Goal: Information Seeking & Learning: Learn about a topic

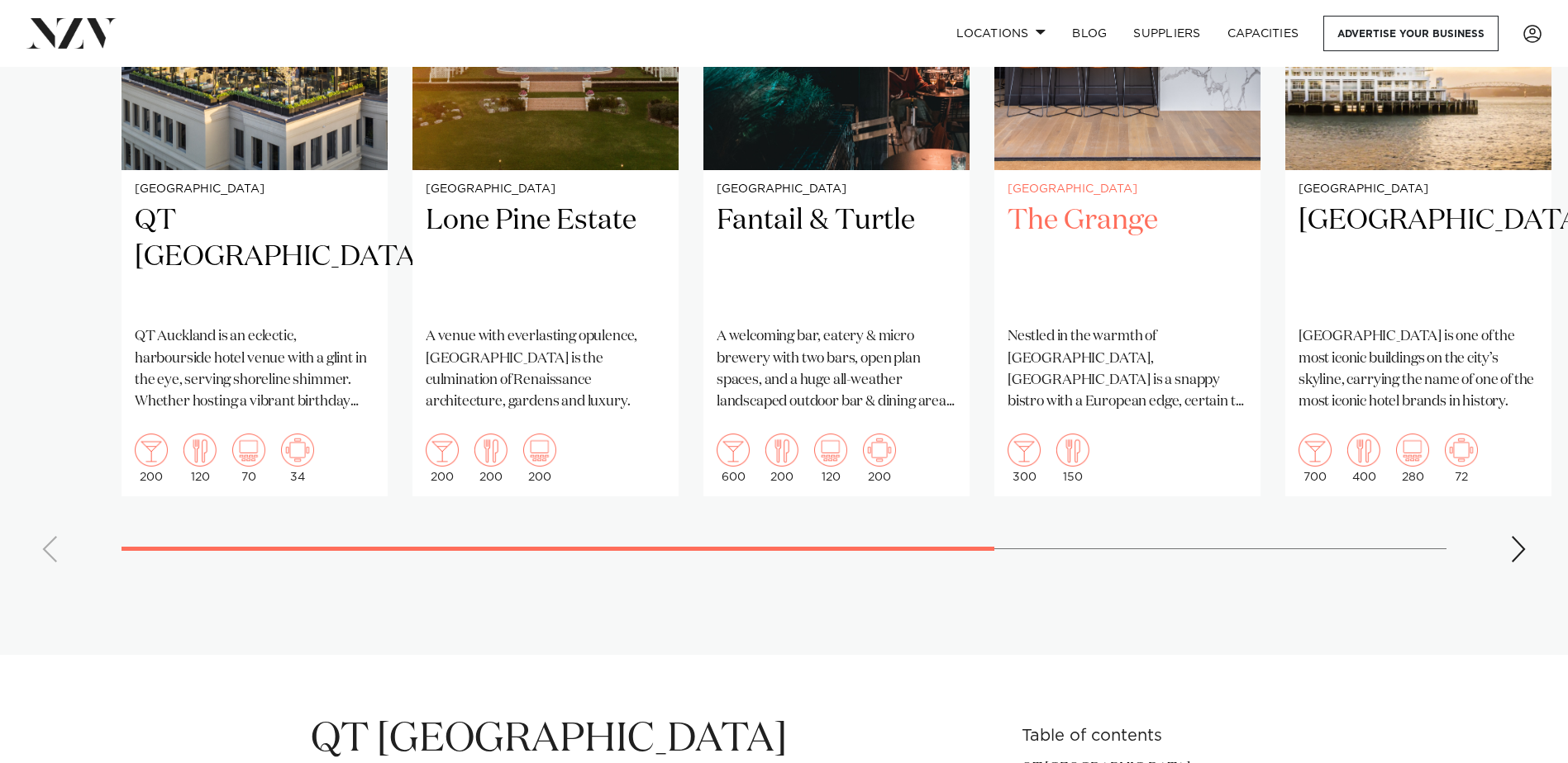
scroll to position [1239, 0]
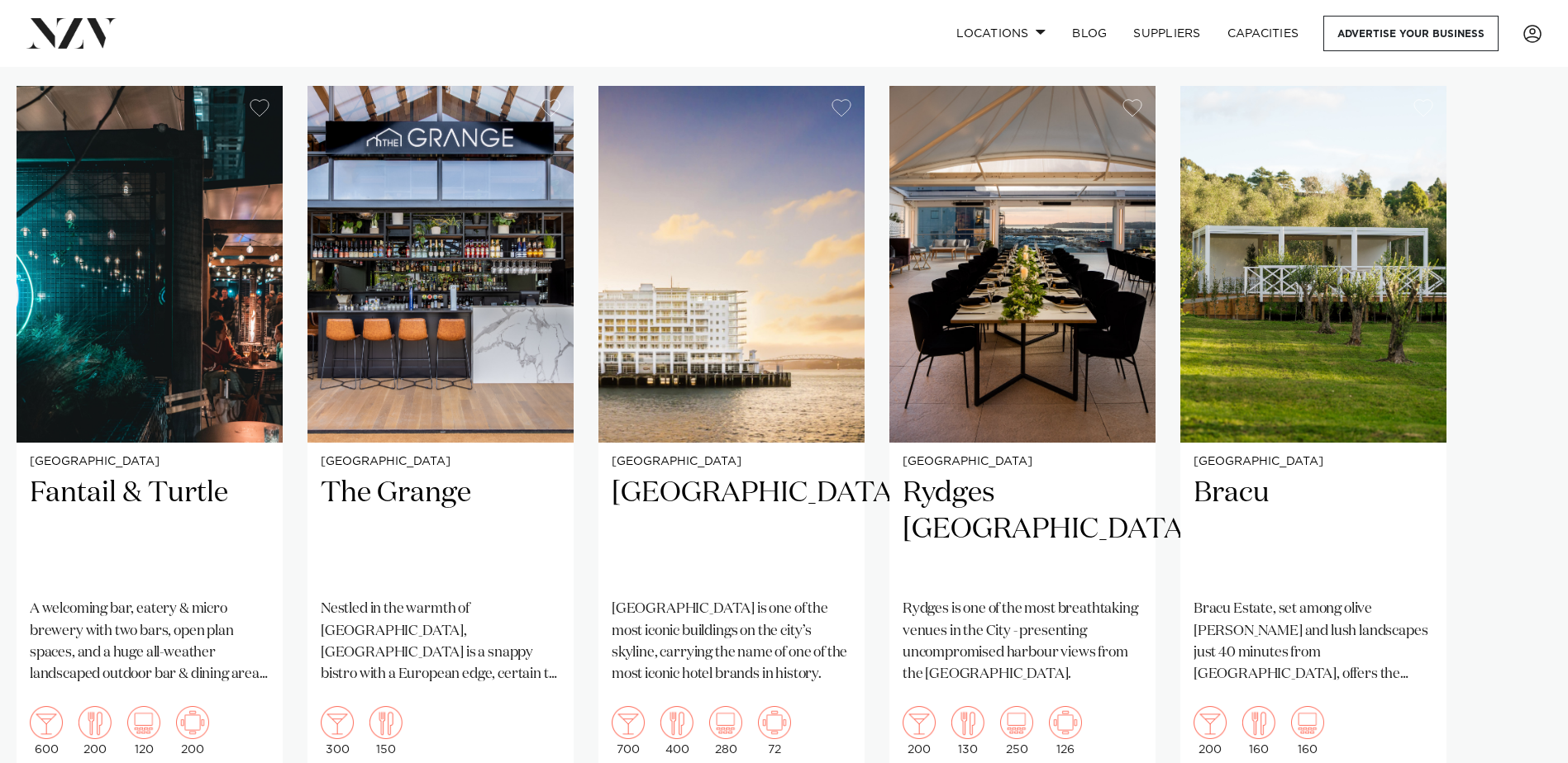
click at [1515, 744] on swiper-container "Auckland QT [GEOGRAPHIC_DATA] [GEOGRAPHIC_DATA] is an eclectic, harbourside hot…" at bounding box center [784, 467] width 1568 height 763
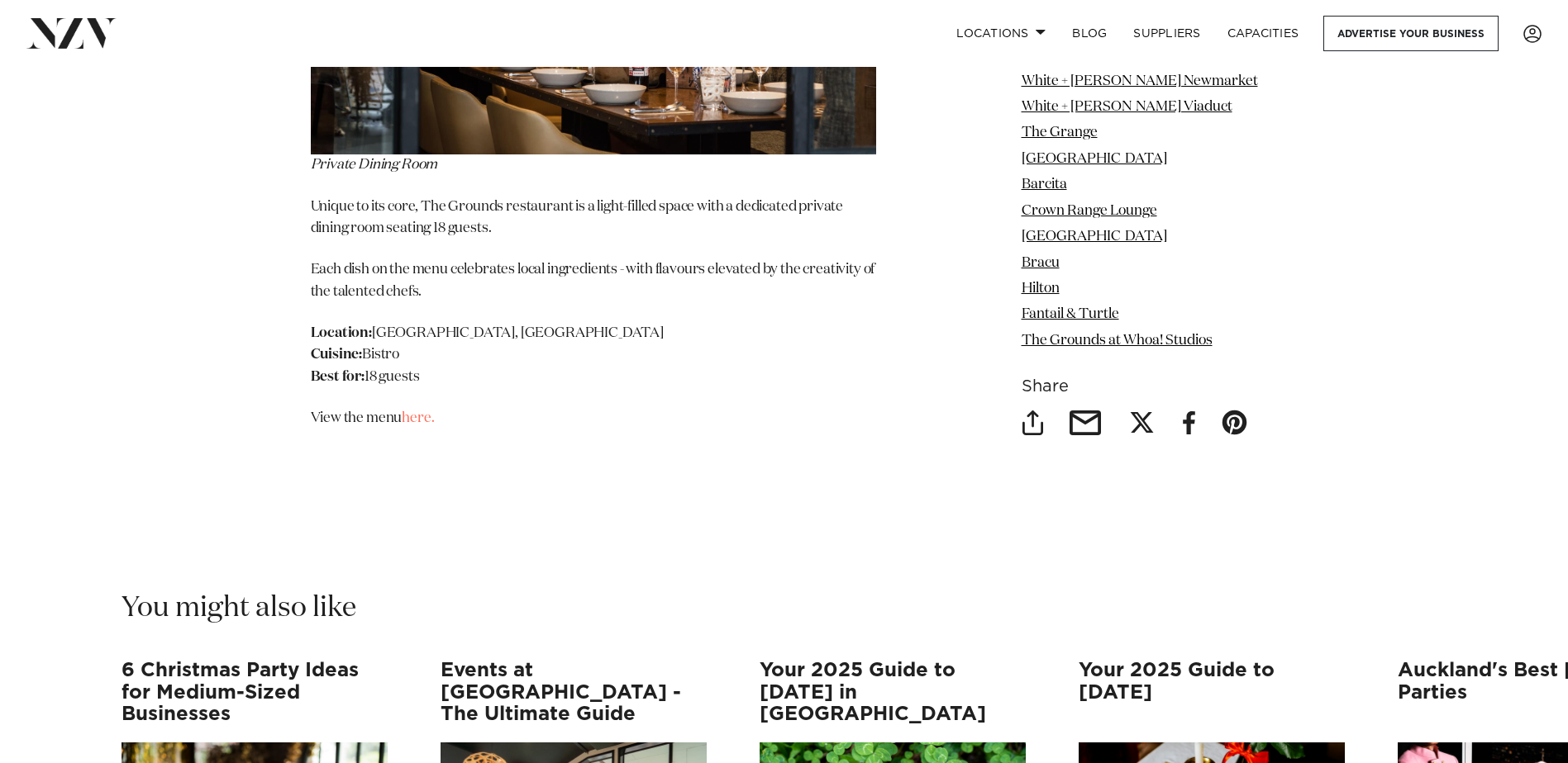
scroll to position [18093, 0]
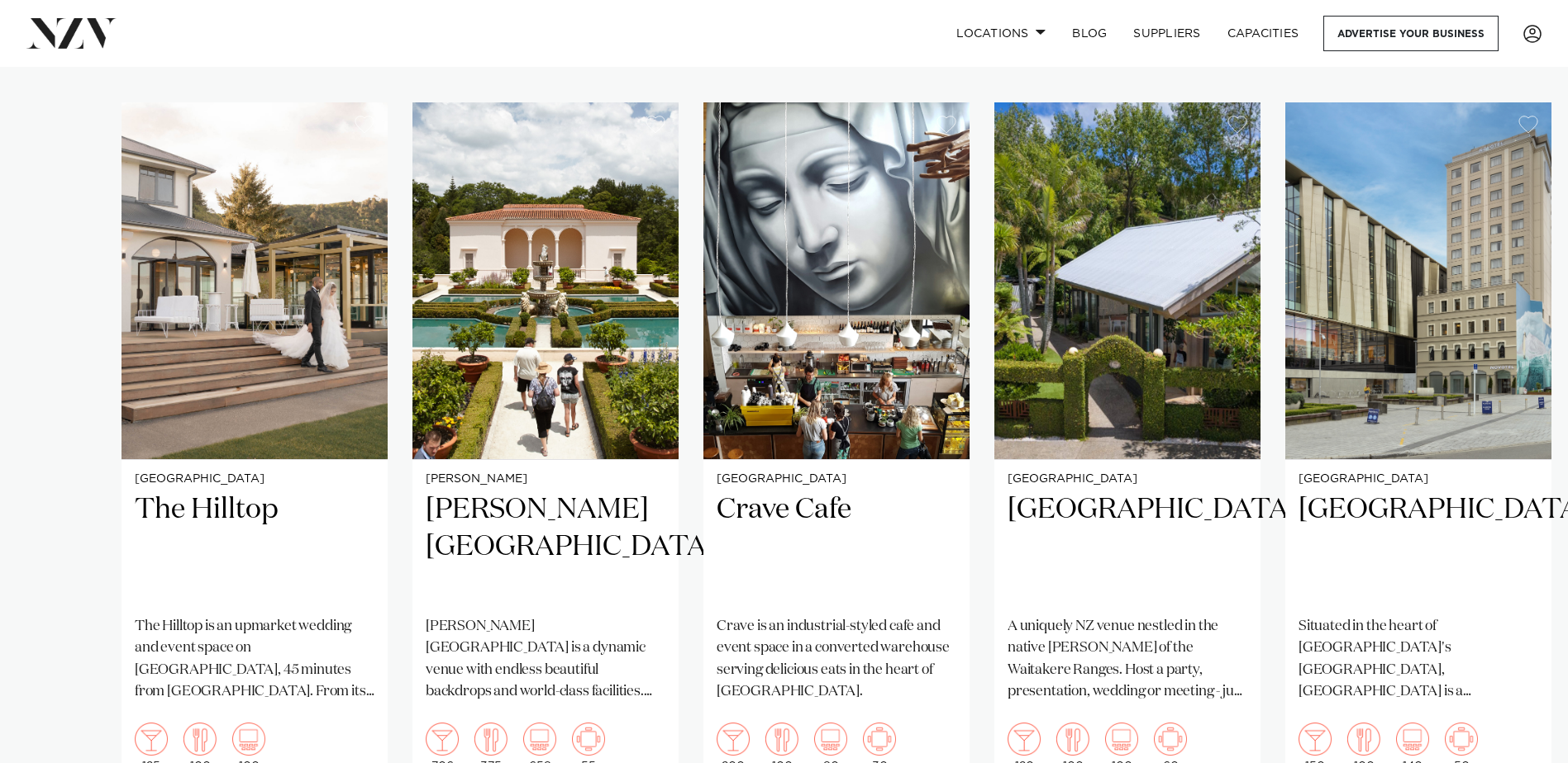
scroll to position [1074, 0]
